Goal: Task Accomplishment & Management: Manage account settings

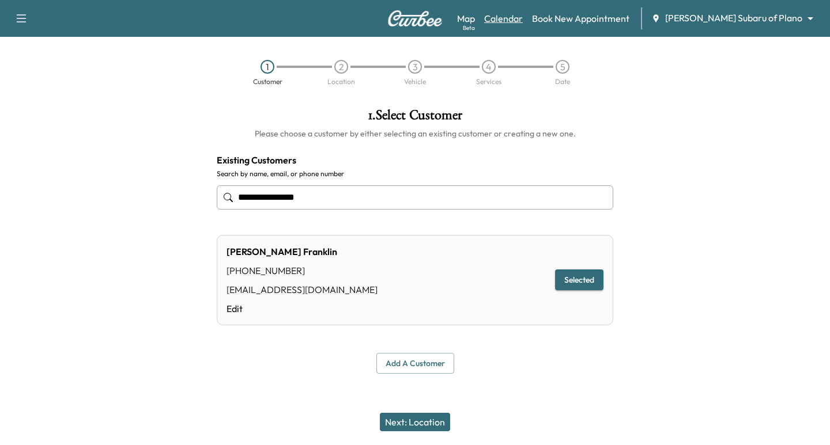
click at [523, 17] on link "Calendar" at bounding box center [503, 19] width 39 height 14
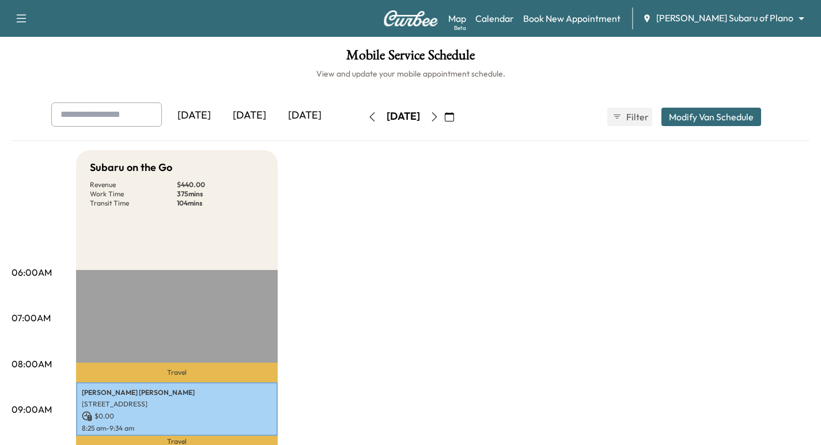
click at [439, 118] on icon "button" at bounding box center [434, 116] width 9 height 9
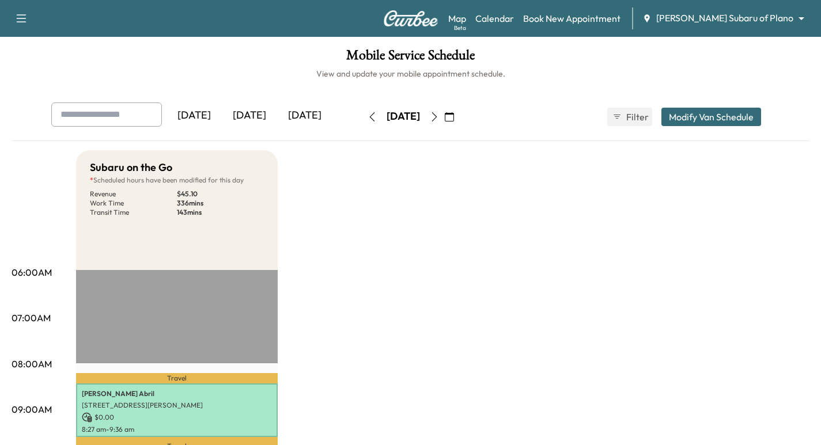
click at [439, 112] on icon "button" at bounding box center [434, 116] width 9 height 9
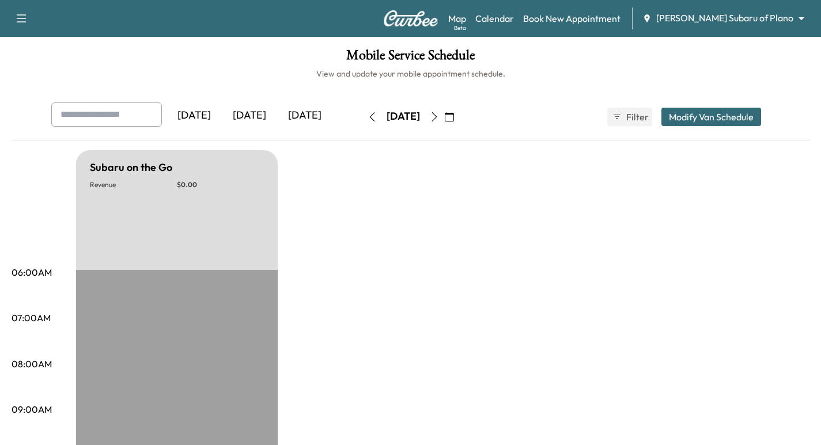
click at [368, 118] on icon "button" at bounding box center [372, 116] width 9 height 9
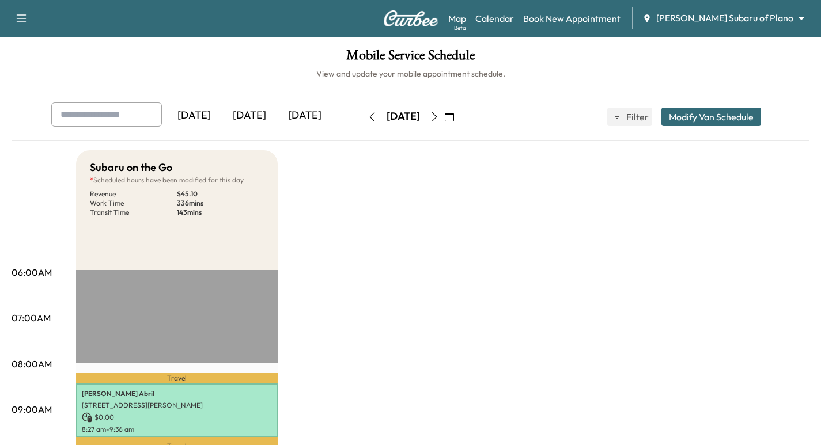
click at [439, 115] on icon "button" at bounding box center [434, 116] width 9 height 9
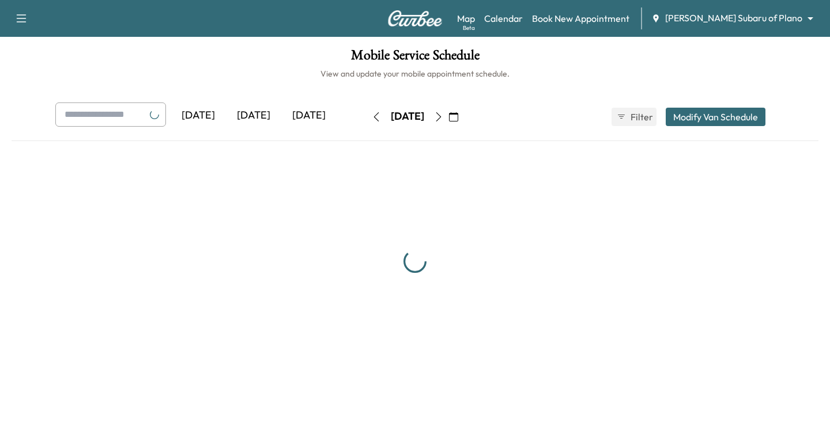
click at [448, 115] on button "button" at bounding box center [439, 117] width 20 height 18
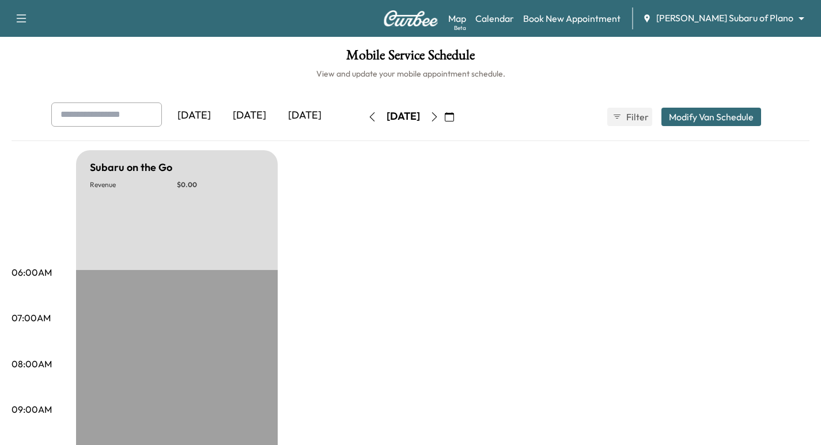
click at [439, 115] on icon "button" at bounding box center [434, 116] width 9 height 9
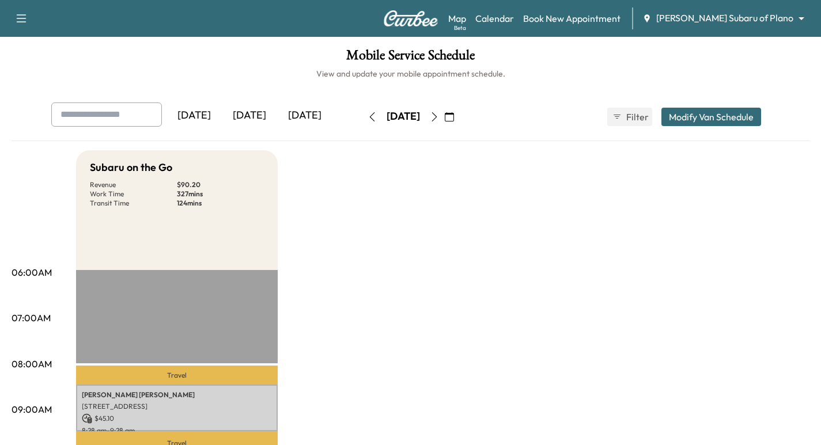
click at [368, 121] on icon "button" at bounding box center [372, 116] width 9 height 9
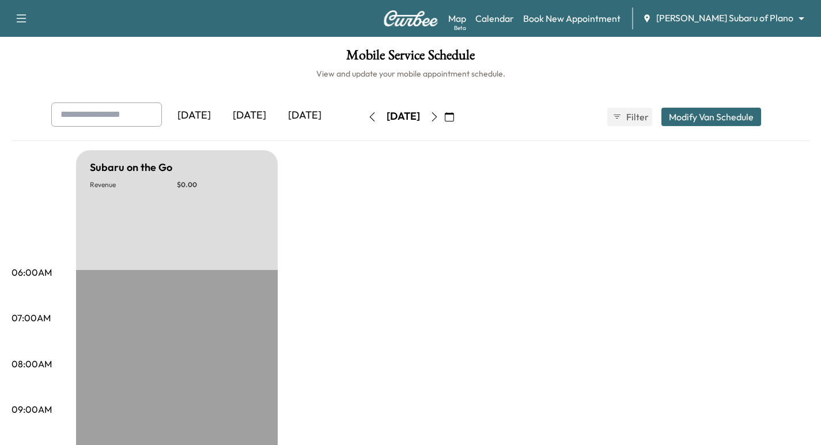
click at [368, 121] on icon "button" at bounding box center [372, 116] width 9 height 9
click at [362, 121] on button "button" at bounding box center [372, 117] width 20 height 18
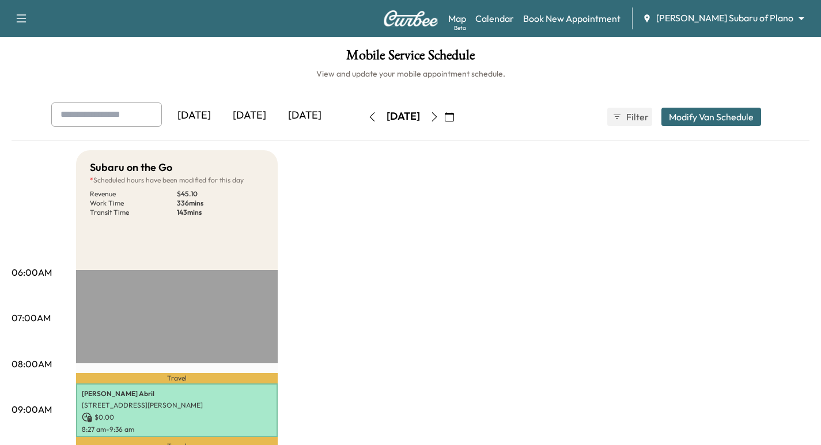
click at [127, 111] on input "text" at bounding box center [106, 115] width 111 height 24
type input "**********"
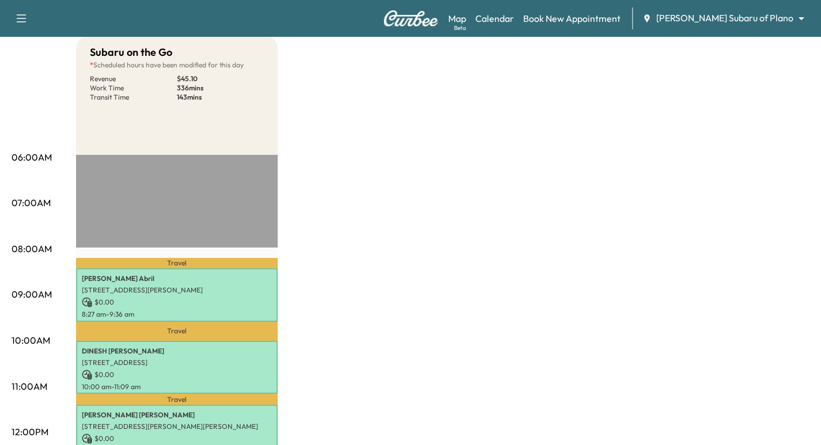
scroll to position [58, 0]
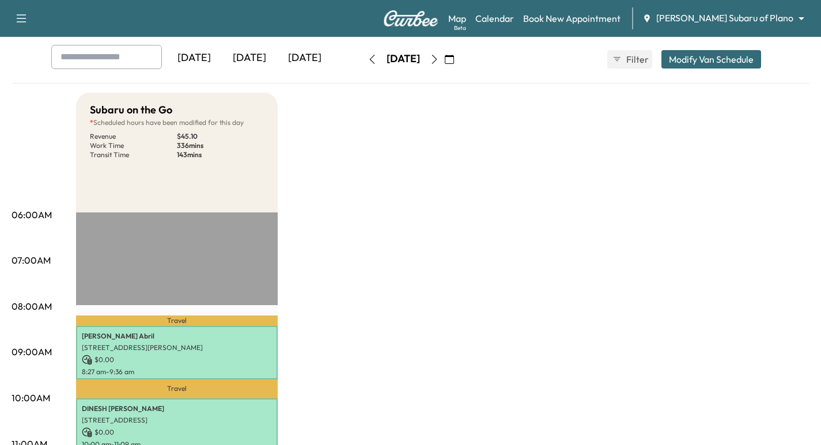
click at [785, 10] on div "Map Beta Calendar Book New Appointment [PERSON_NAME] Subaru of Plano ******** ​" at bounding box center [630, 18] width 364 height 22
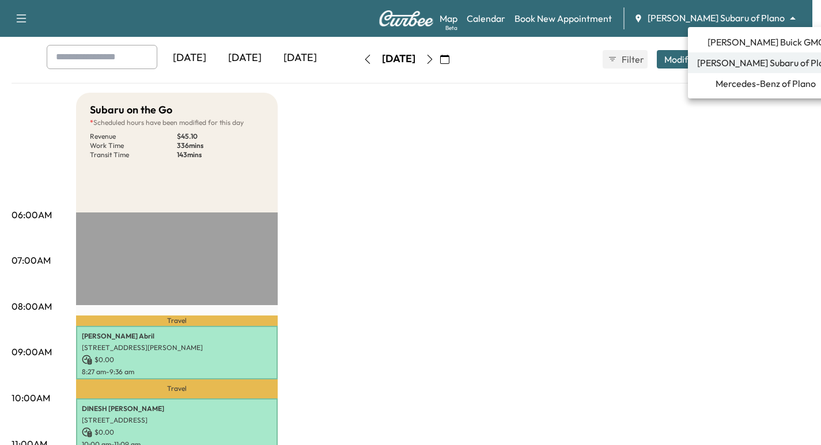
click at [781, 21] on body "Support Log Out Map Beta Calendar Book New Appointment [PERSON_NAME] Subaru of …" at bounding box center [410, 164] width 821 height 445
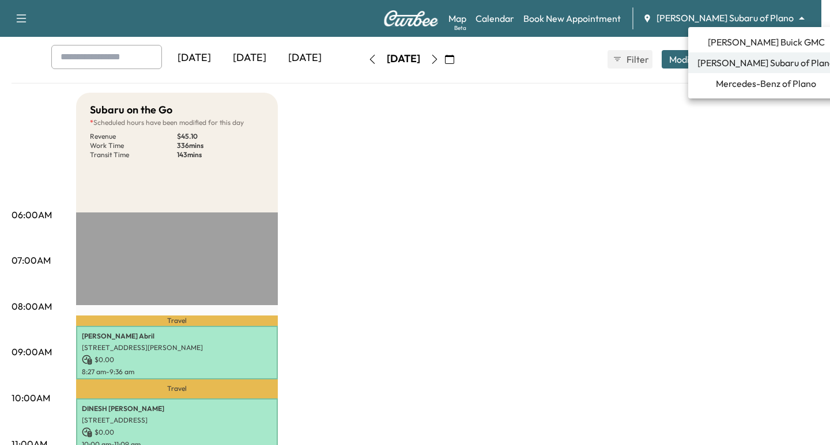
click at [768, 42] on span "[PERSON_NAME] Buick GMC" at bounding box center [766, 42] width 117 height 14
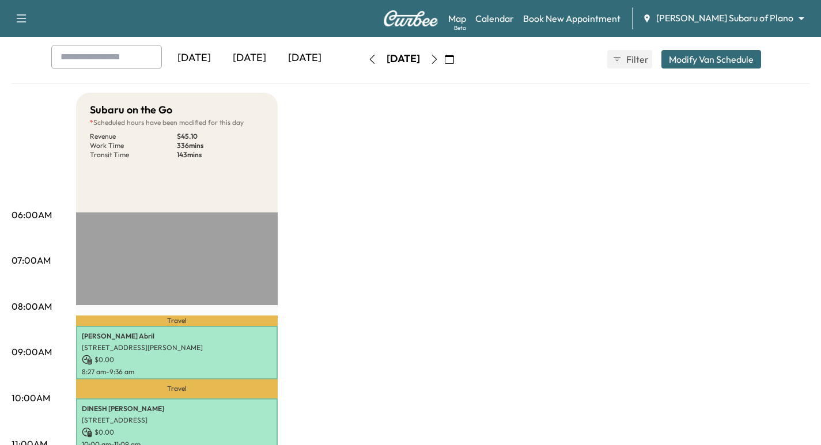
scroll to position [0, 0]
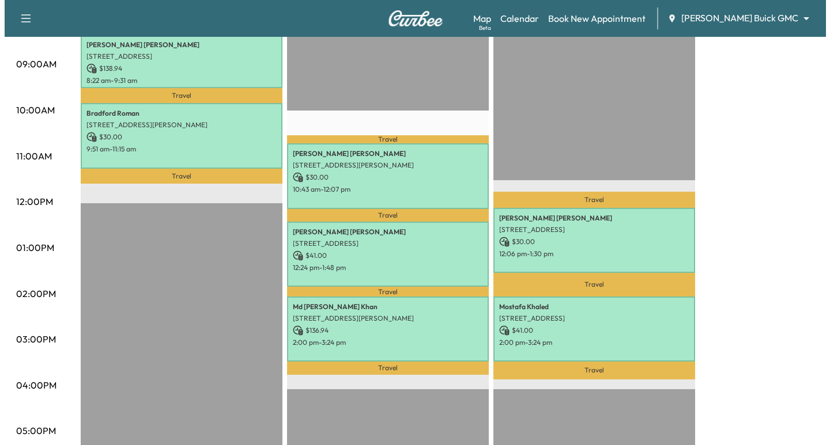
scroll to position [403, 0]
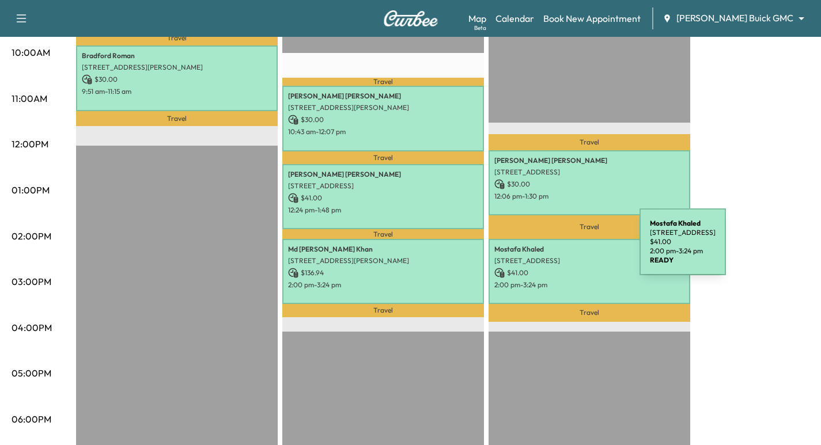
click at [553, 249] on p "[PERSON_NAME]" at bounding box center [589, 249] width 190 height 9
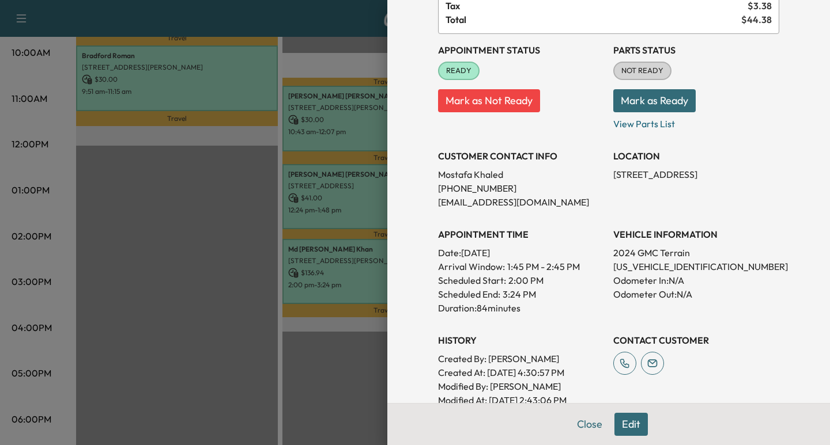
scroll to position [173, 0]
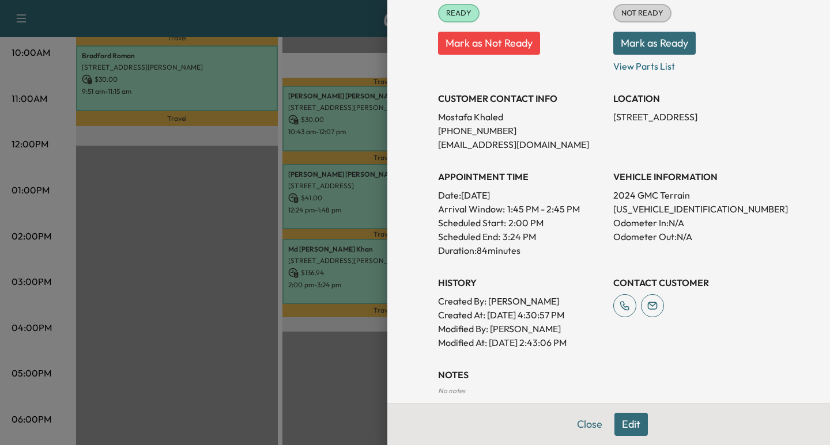
click at [620, 411] on div "Close Edit" at bounding box center [608, 424] width 443 height 42
click at [624, 419] on button "Edit" at bounding box center [630, 424] width 33 height 23
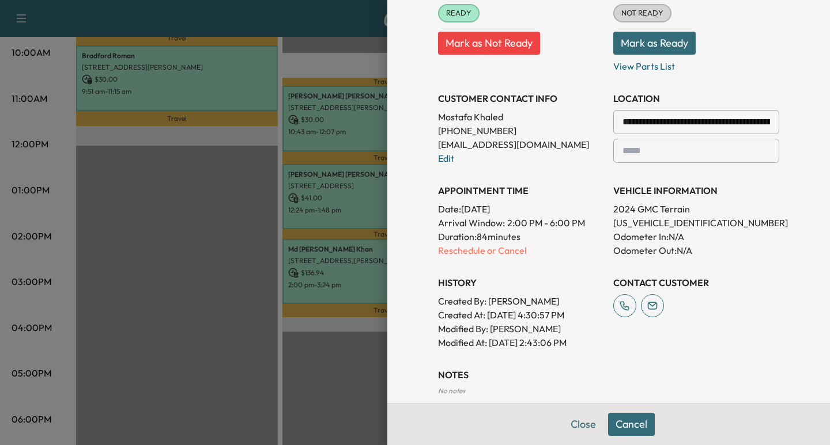
scroll to position [139, 0]
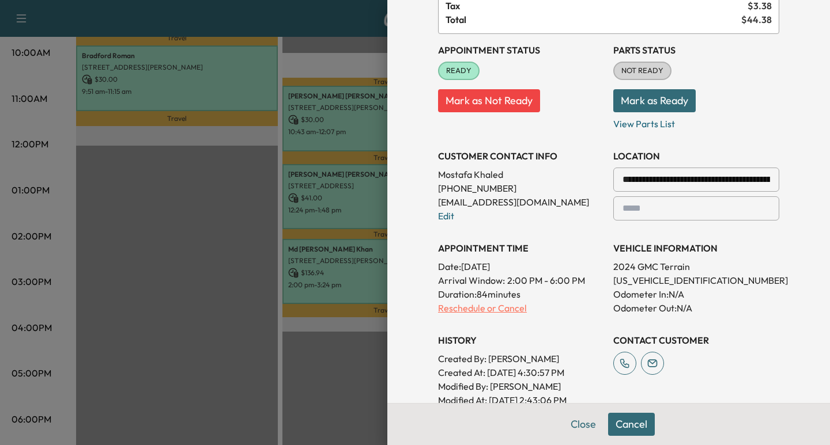
click at [496, 307] on p "Reschedule or Cancel" at bounding box center [521, 308] width 166 height 14
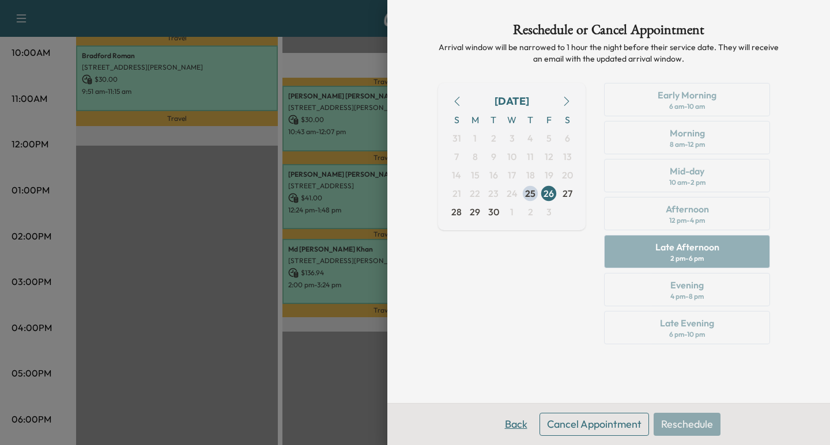
click at [519, 424] on button "Back" at bounding box center [515, 424] width 37 height 23
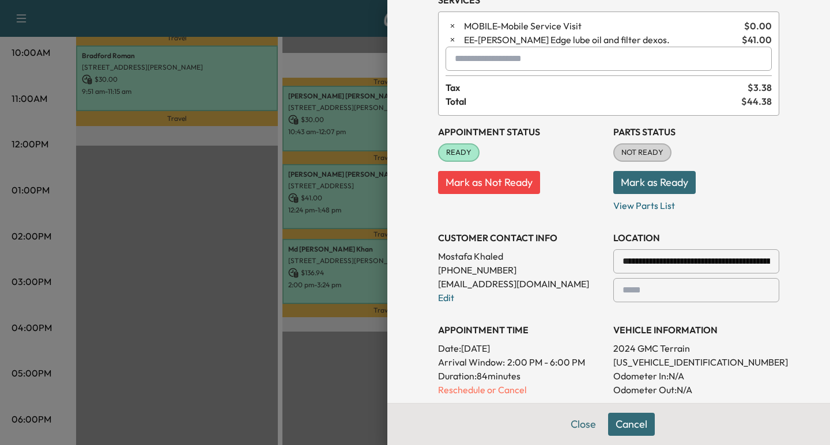
scroll to position [115, 0]
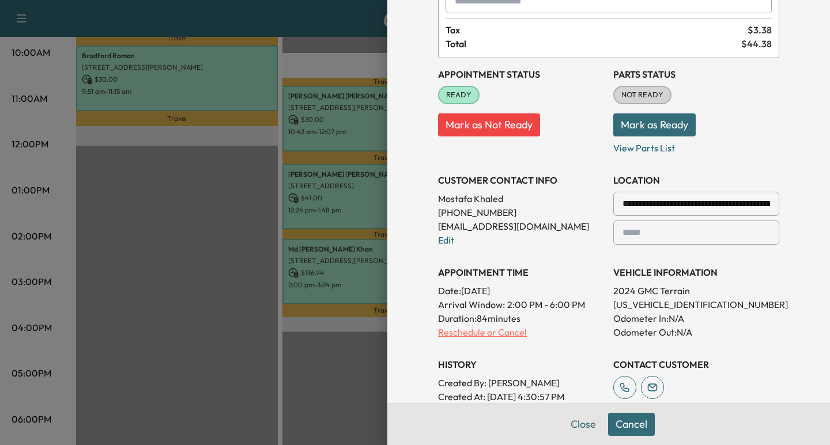
click at [488, 337] on p "Reschedule or Cancel" at bounding box center [521, 333] width 166 height 14
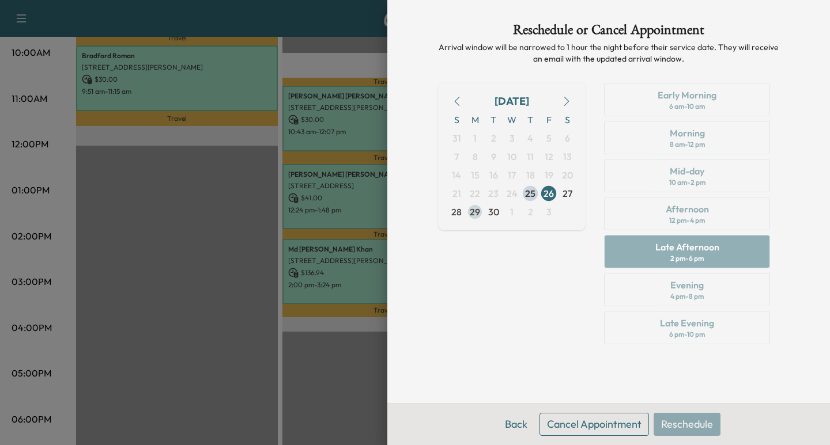
click at [479, 211] on span "29" at bounding box center [475, 212] width 10 height 14
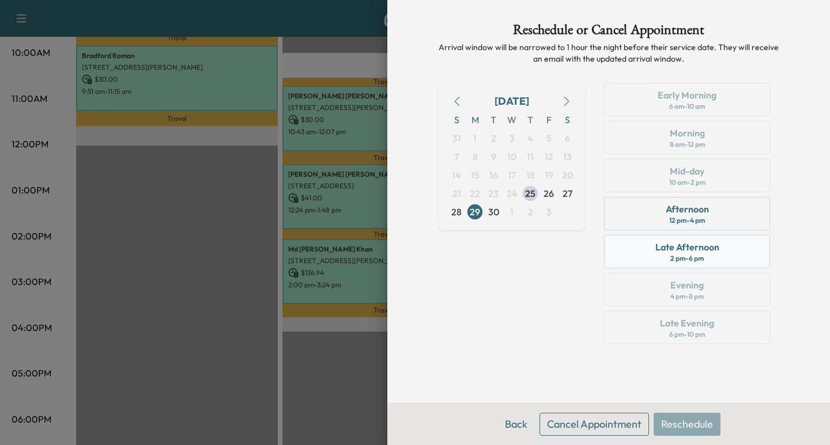
click at [699, 251] on div "Late Afternoon" at bounding box center [687, 247] width 64 height 14
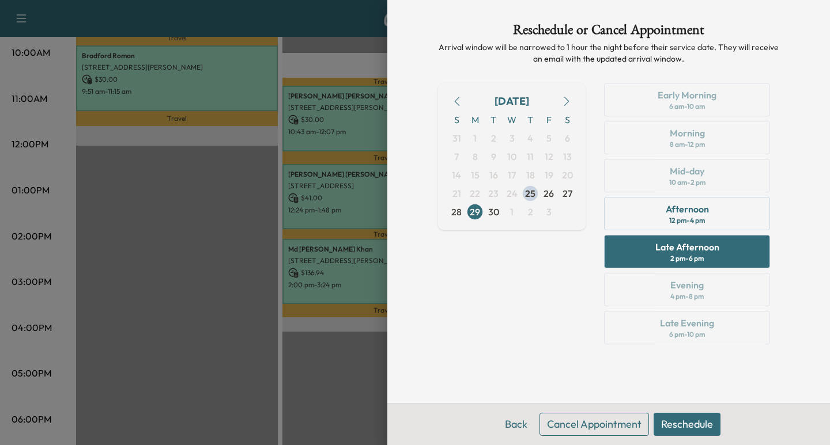
click at [683, 422] on button "Reschedule" at bounding box center [687, 424] width 67 height 23
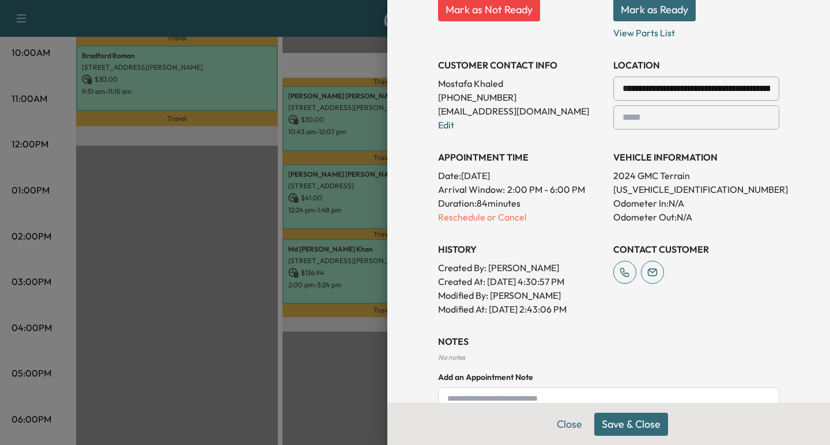
scroll to position [328, 0]
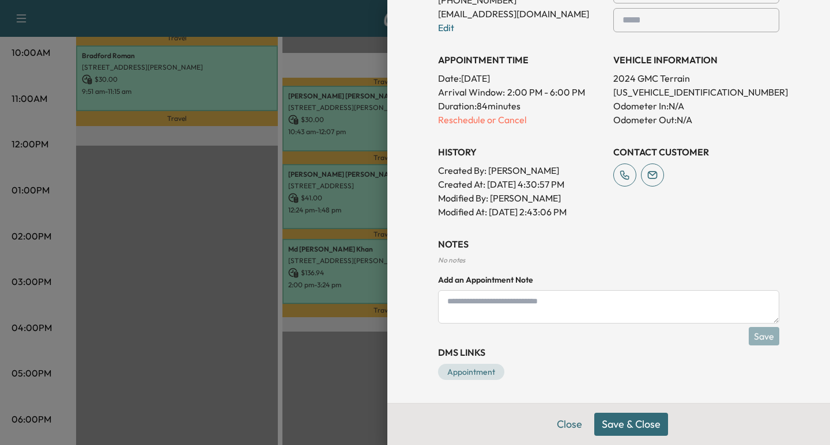
click at [477, 302] on textarea at bounding box center [608, 306] width 341 height 33
type textarea "**********"
click at [753, 337] on button "Save" at bounding box center [764, 336] width 31 height 18
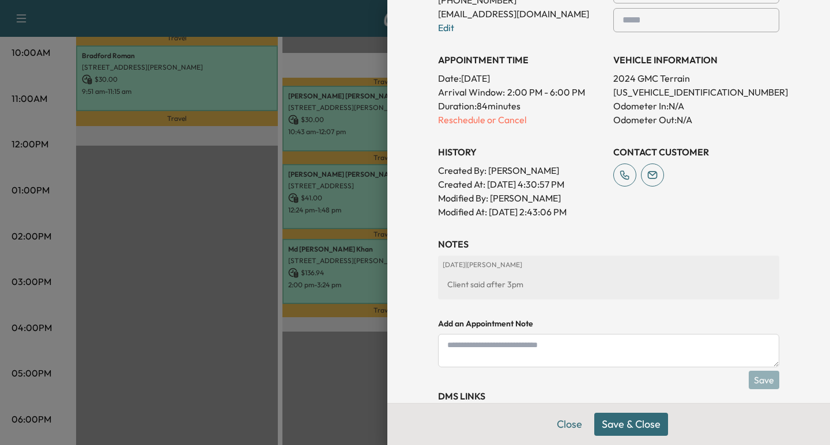
scroll to position [372, 0]
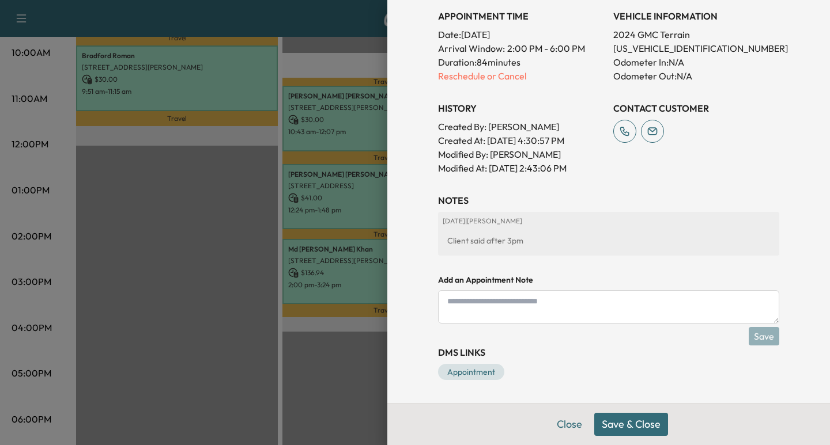
click at [623, 428] on button "Save & Close" at bounding box center [631, 424] width 74 height 23
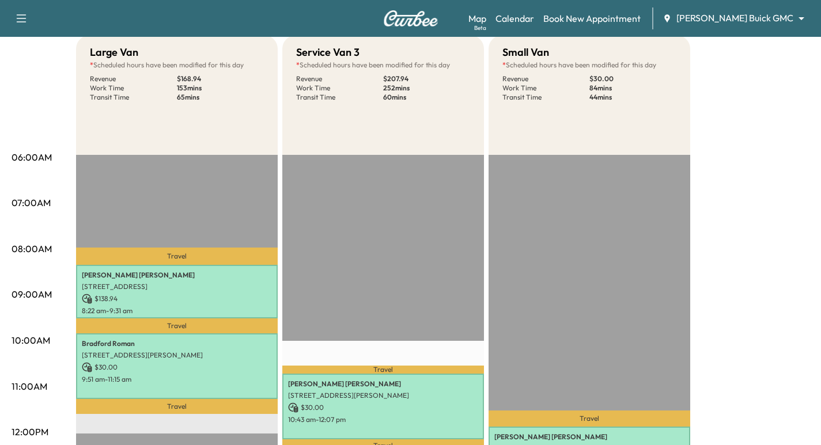
scroll to position [0, 0]
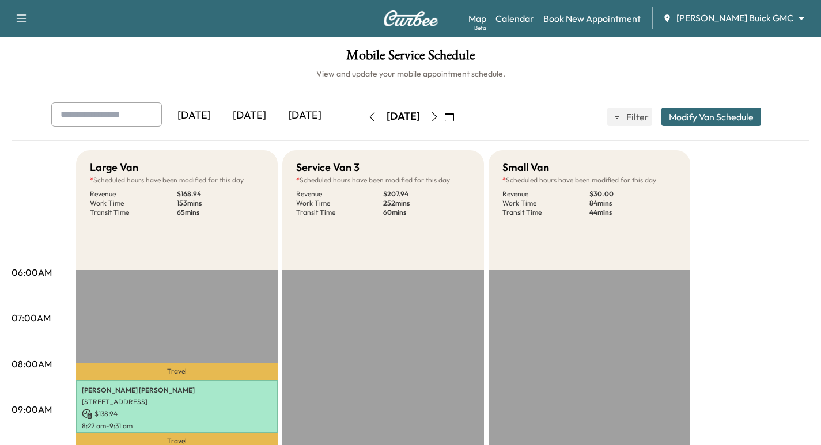
click at [418, 20] on img at bounding box center [410, 18] width 55 height 16
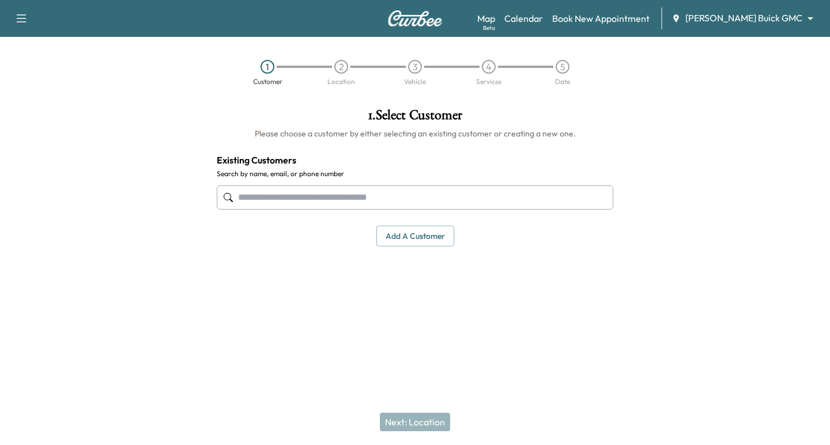
click at [430, 17] on img at bounding box center [414, 18] width 55 height 16
click at [419, 18] on img at bounding box center [414, 18] width 55 height 16
click at [587, 17] on div "Map Beta Calendar Book New Appointment [PERSON_NAME] Buick GMC ******** ​" at bounding box center [648, 18] width 343 height 22
click at [543, 19] on link "Calendar" at bounding box center [523, 19] width 39 height 14
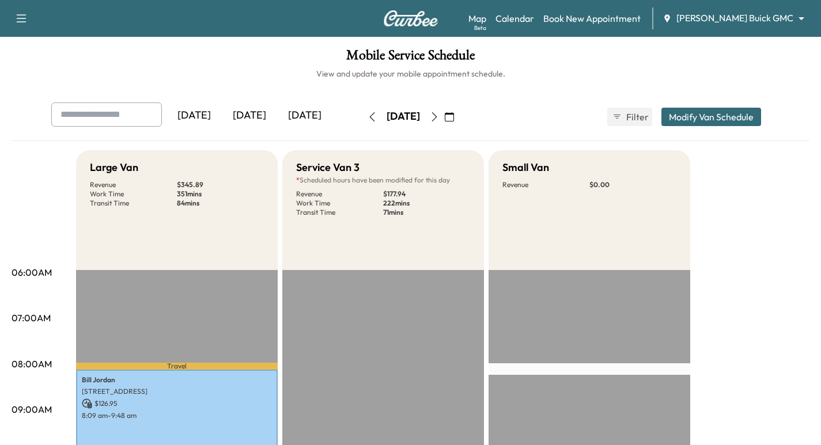
click at [437, 116] on icon "button" at bounding box center [434, 116] width 5 height 9
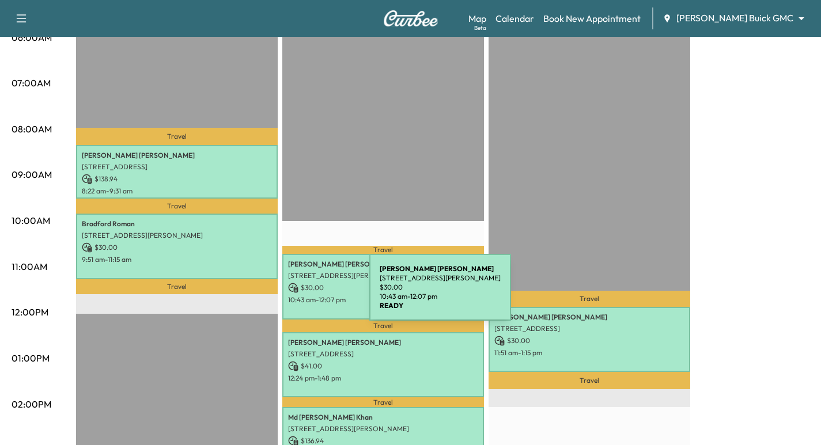
scroll to position [293, 0]
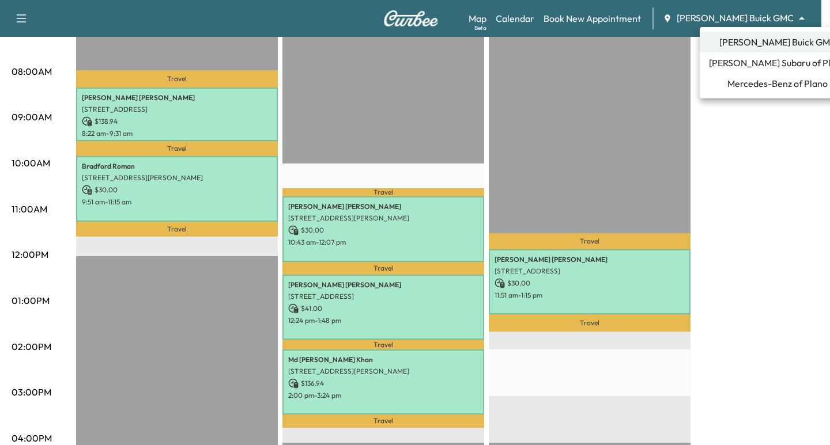
click at [762, 48] on span "[PERSON_NAME] Buick GMC" at bounding box center [777, 42] width 117 height 14
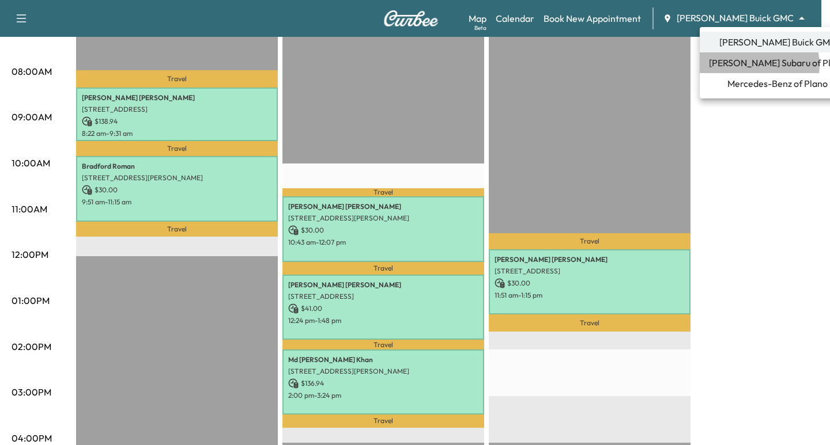
click at [757, 65] on span "[PERSON_NAME] Subaru of Plano" at bounding box center [777, 63] width 137 height 14
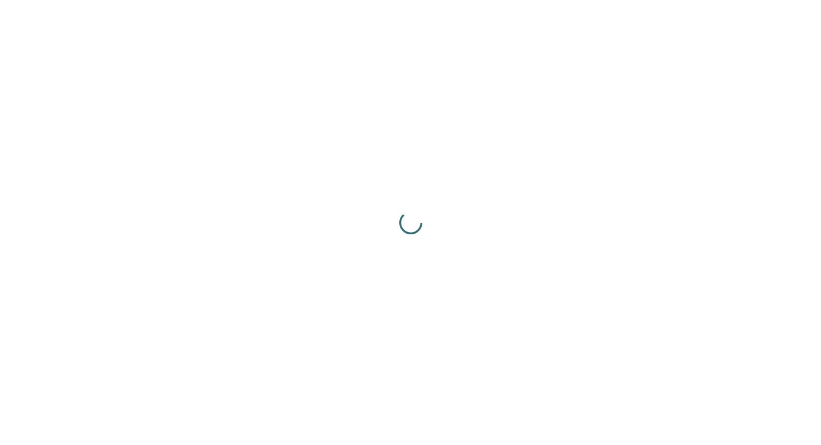
scroll to position [0, 0]
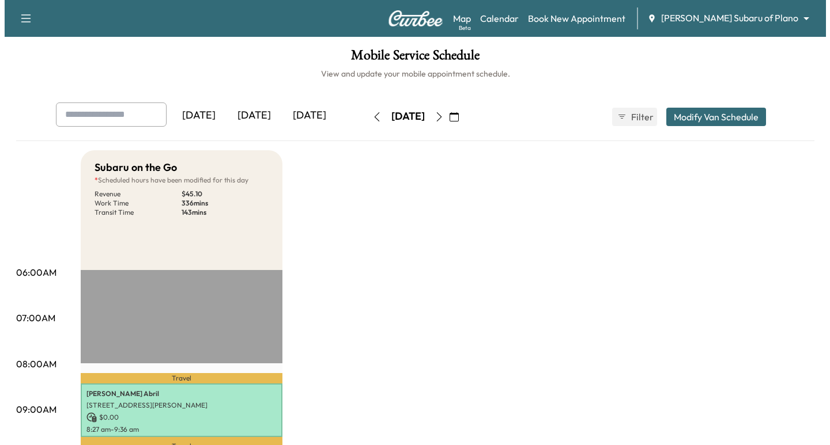
scroll to position [173, 0]
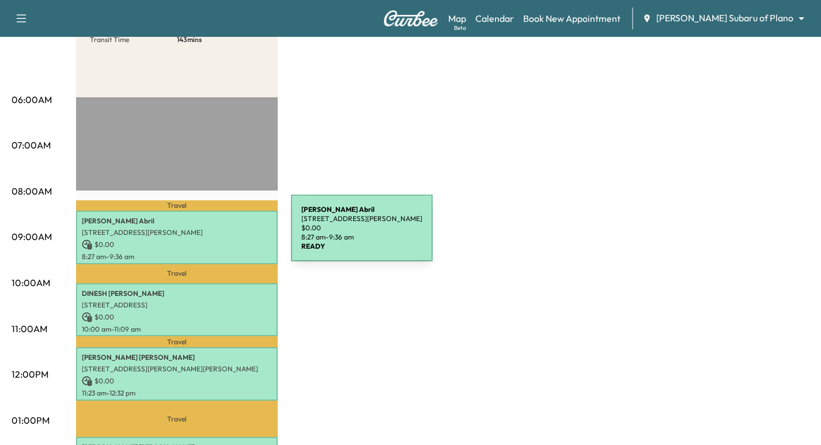
click at [205, 235] on p "[STREET_ADDRESS][PERSON_NAME]" at bounding box center [177, 232] width 190 height 9
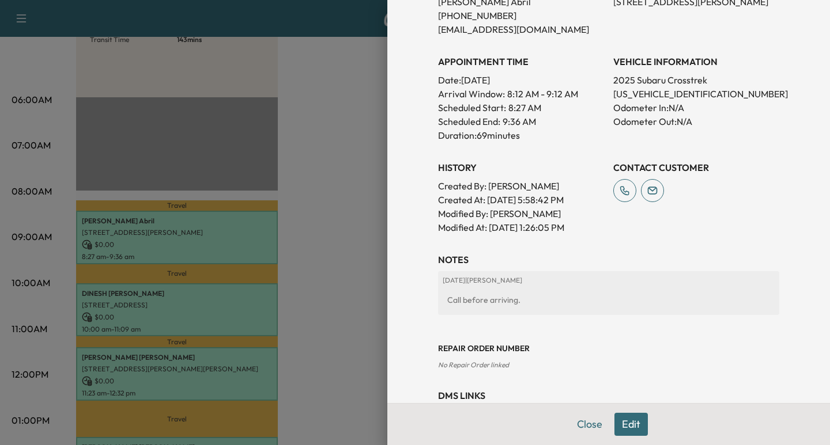
scroll to position [331, 0]
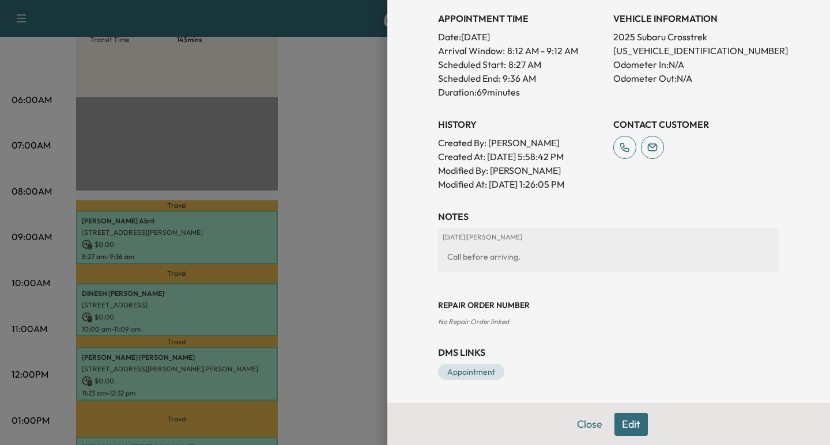
click at [620, 418] on button "Edit" at bounding box center [630, 424] width 33 height 23
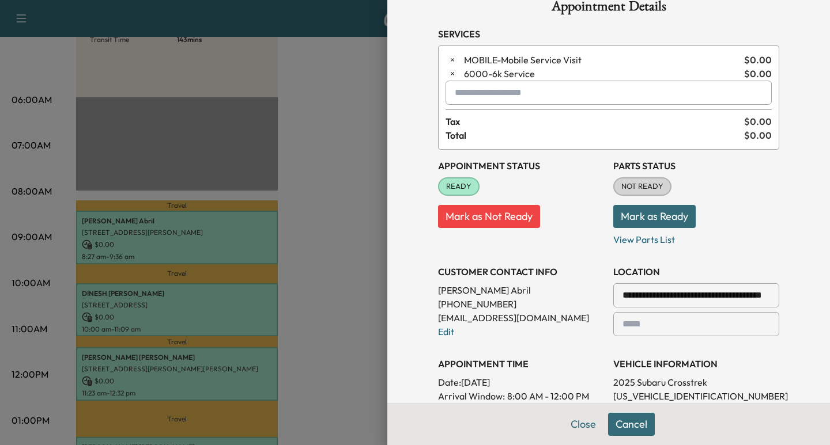
scroll to position [0, 0]
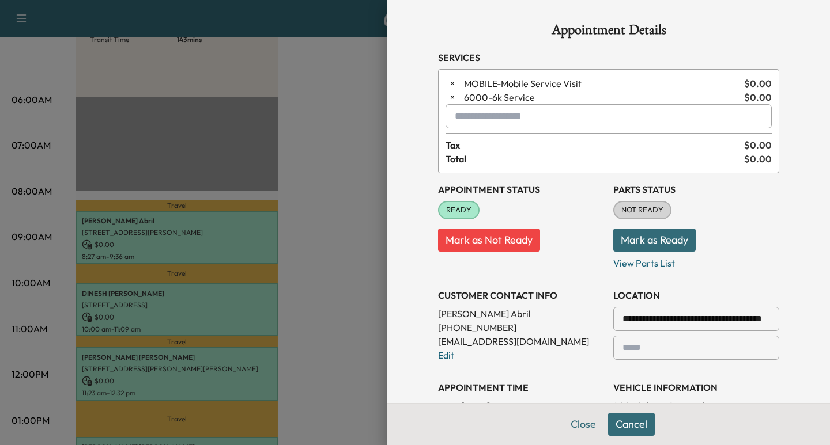
click at [358, 281] on div at bounding box center [415, 222] width 830 height 445
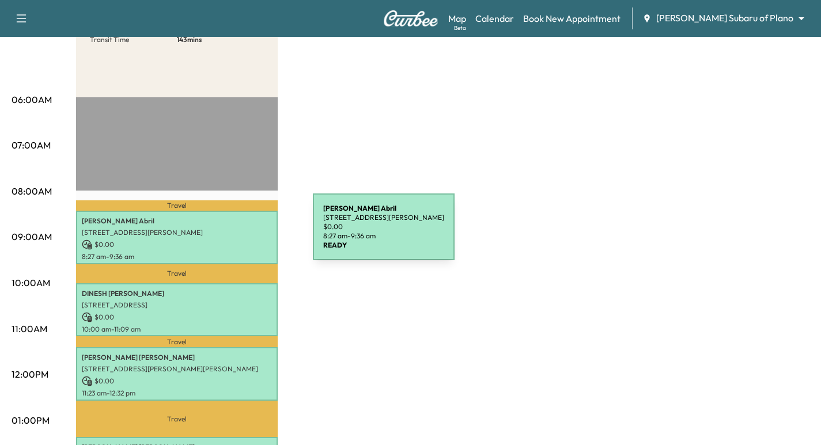
click at [226, 234] on p "[STREET_ADDRESS][PERSON_NAME]" at bounding box center [177, 232] width 190 height 9
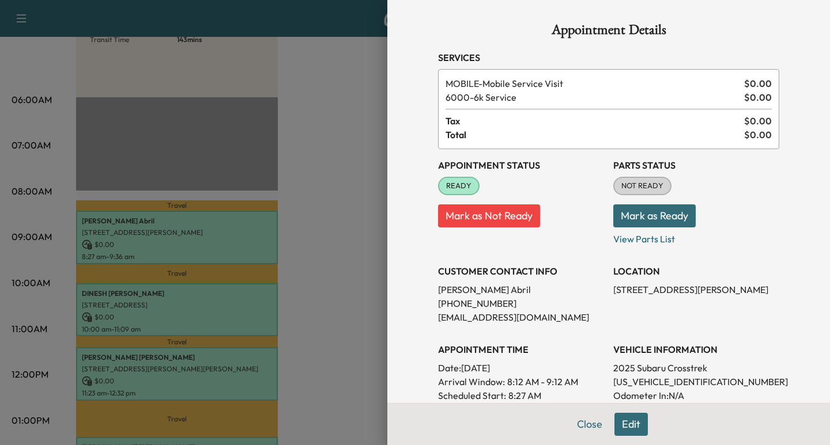
click at [615, 426] on button "Edit" at bounding box center [630, 424] width 33 height 23
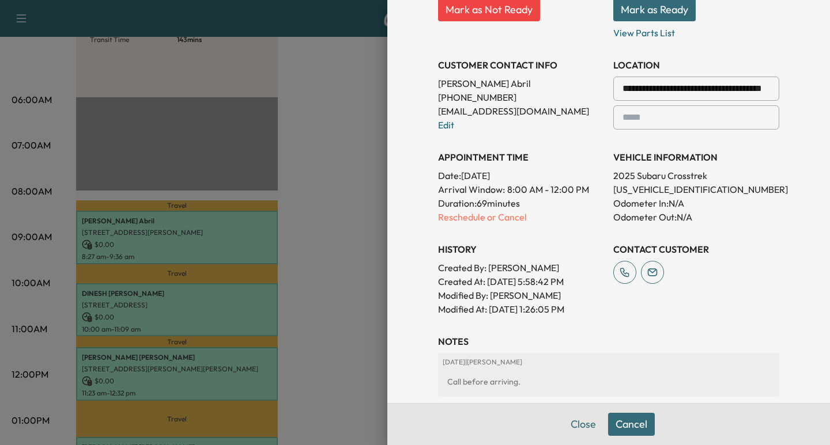
scroll to position [288, 0]
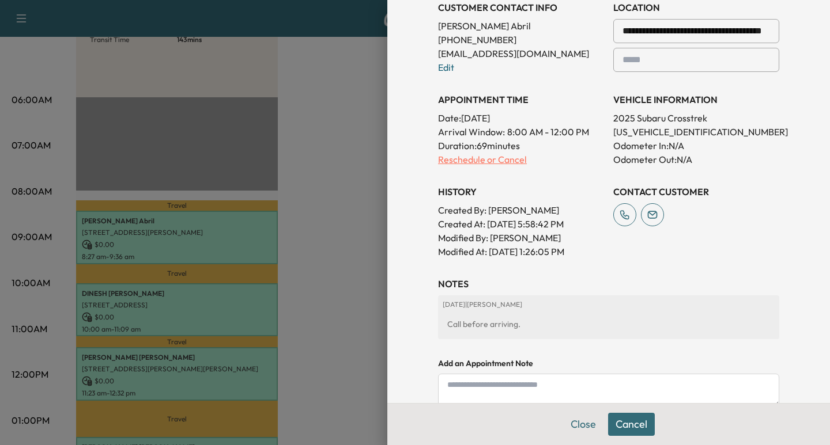
click at [497, 155] on p "Reschedule or Cancel" at bounding box center [521, 160] width 166 height 14
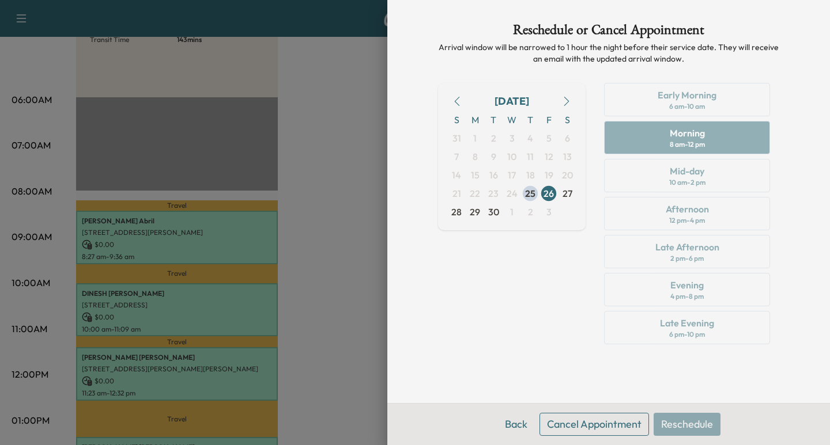
click at [586, 426] on button "Cancel Appointment" at bounding box center [593, 424] width 109 height 23
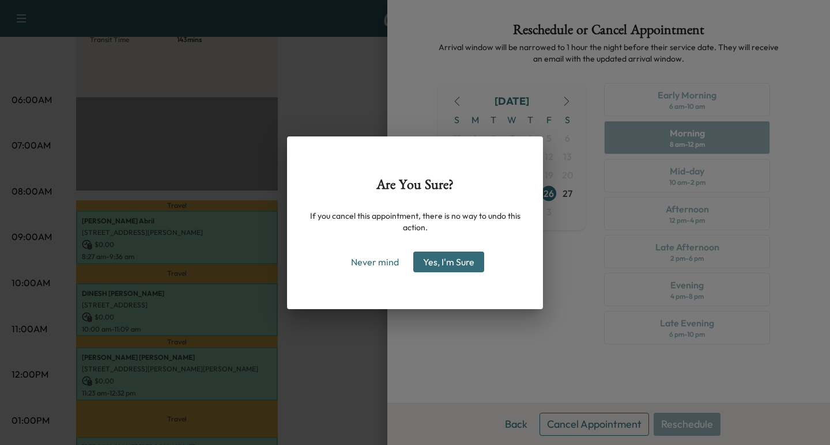
click at [441, 262] on button "Yes, I'm Sure" at bounding box center [448, 262] width 71 height 21
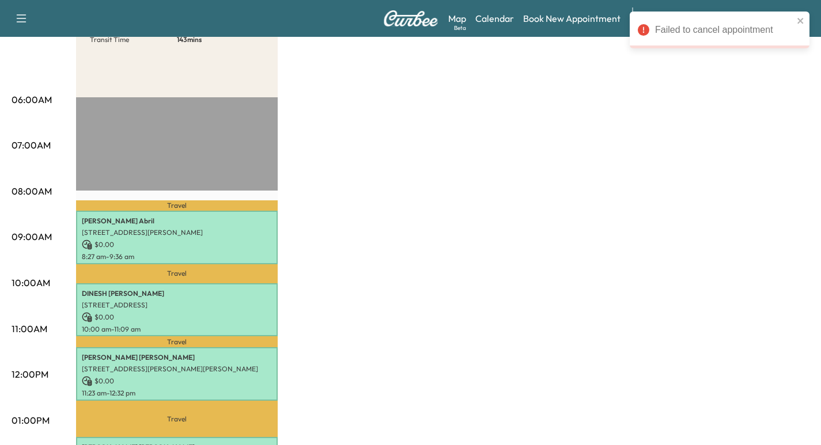
click at [511, 175] on div "Subaru on the Go * Scheduled hours have been modified for this day Revenue $ 45…" at bounding box center [443, 410] width 734 height 864
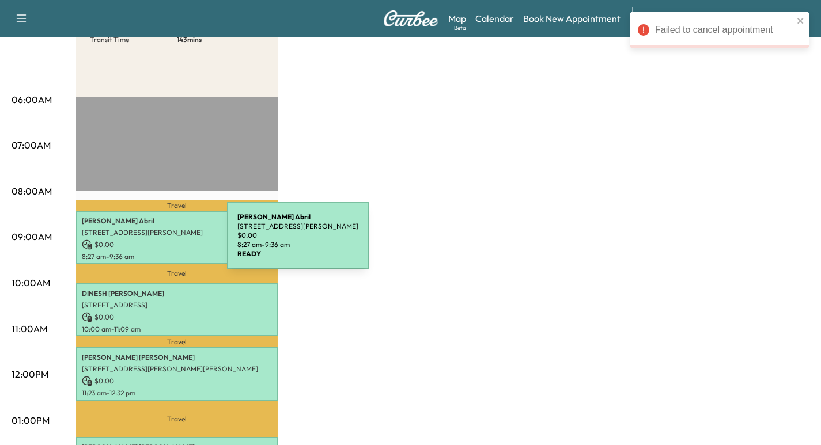
click at [141, 243] on p "$ 0.00" at bounding box center [177, 245] width 190 height 10
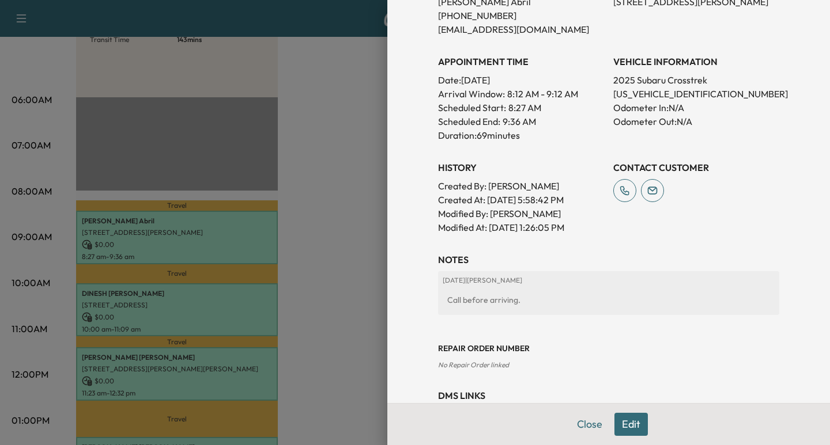
scroll to position [331, 0]
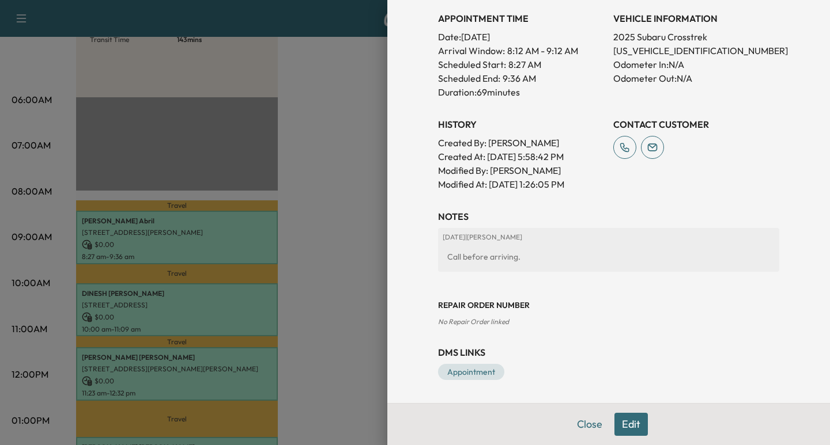
click at [620, 429] on button "Edit" at bounding box center [630, 424] width 33 height 23
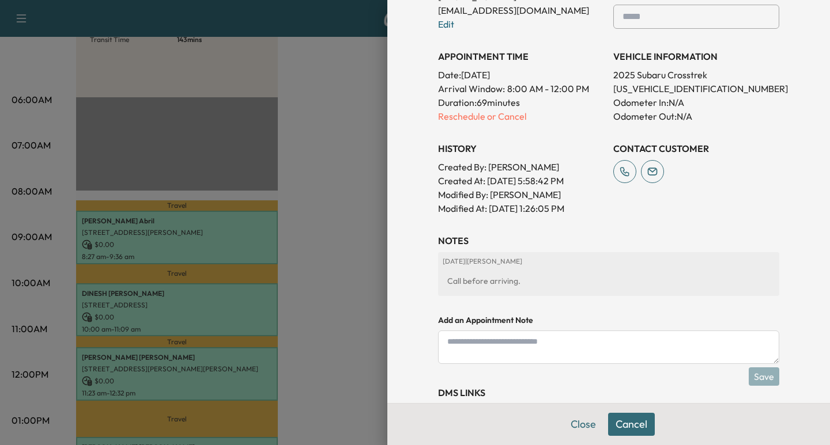
scroll to position [369, 0]
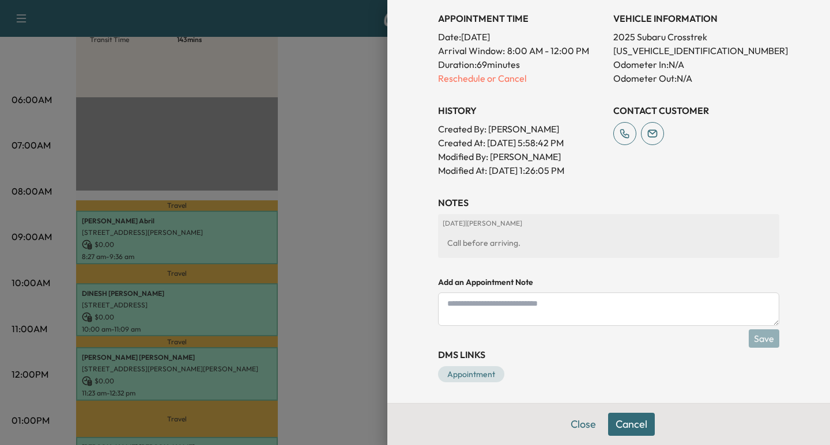
click at [441, 71] on p "Duration: 69 minutes" at bounding box center [521, 65] width 166 height 14
click at [444, 75] on p "Reschedule or Cancel" at bounding box center [521, 78] width 166 height 14
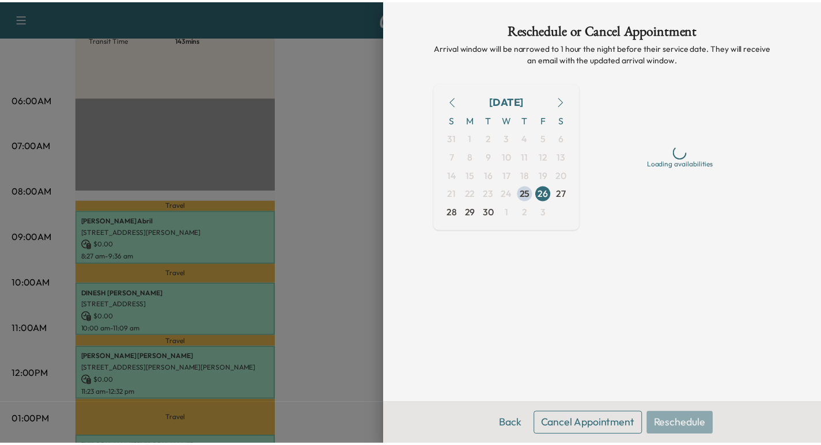
scroll to position [0, 0]
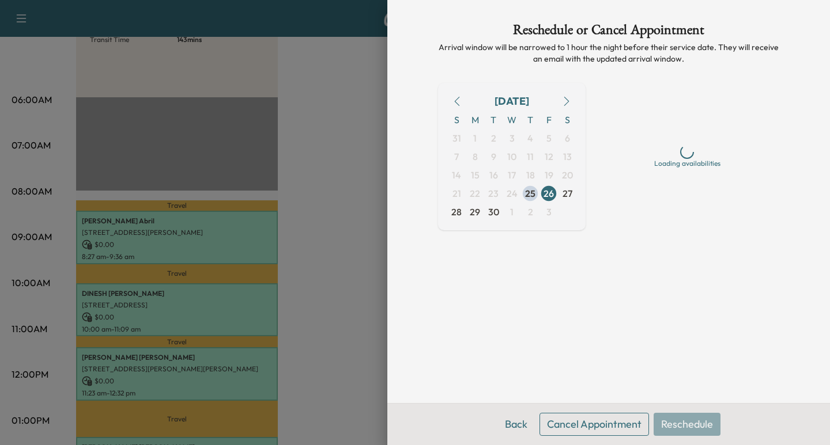
click at [559, 427] on button "Cancel Appointment" at bounding box center [593, 424] width 109 height 23
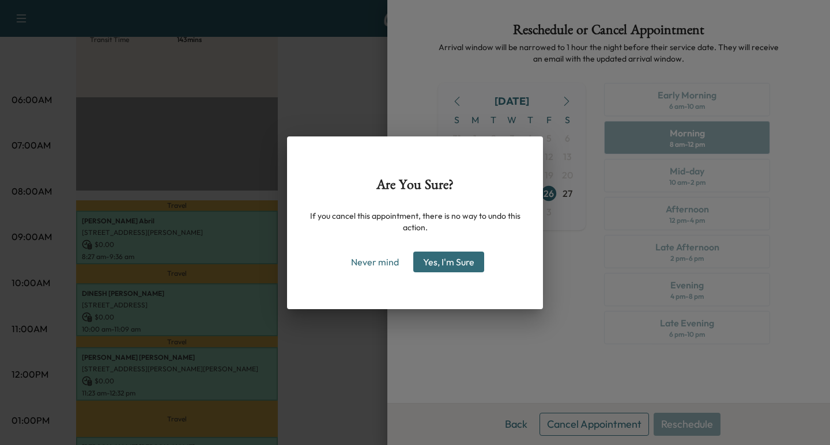
click at [445, 258] on button "Yes, I'm Sure" at bounding box center [448, 262] width 71 height 21
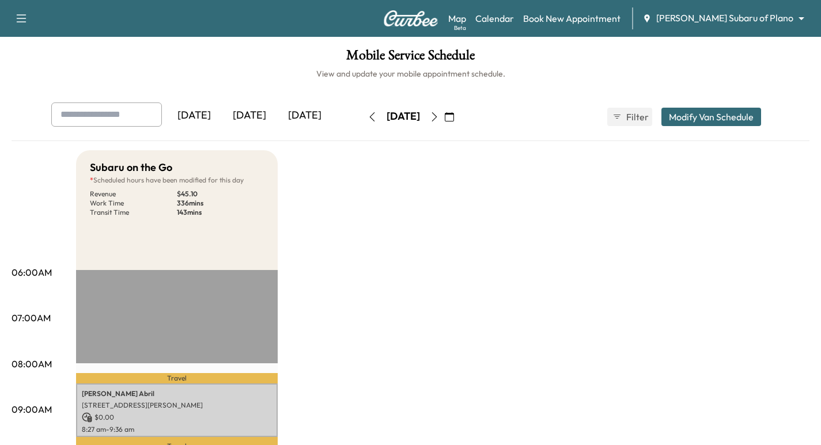
click at [402, 18] on img at bounding box center [410, 18] width 55 height 16
